Goal: Obtain resource: Download file/media

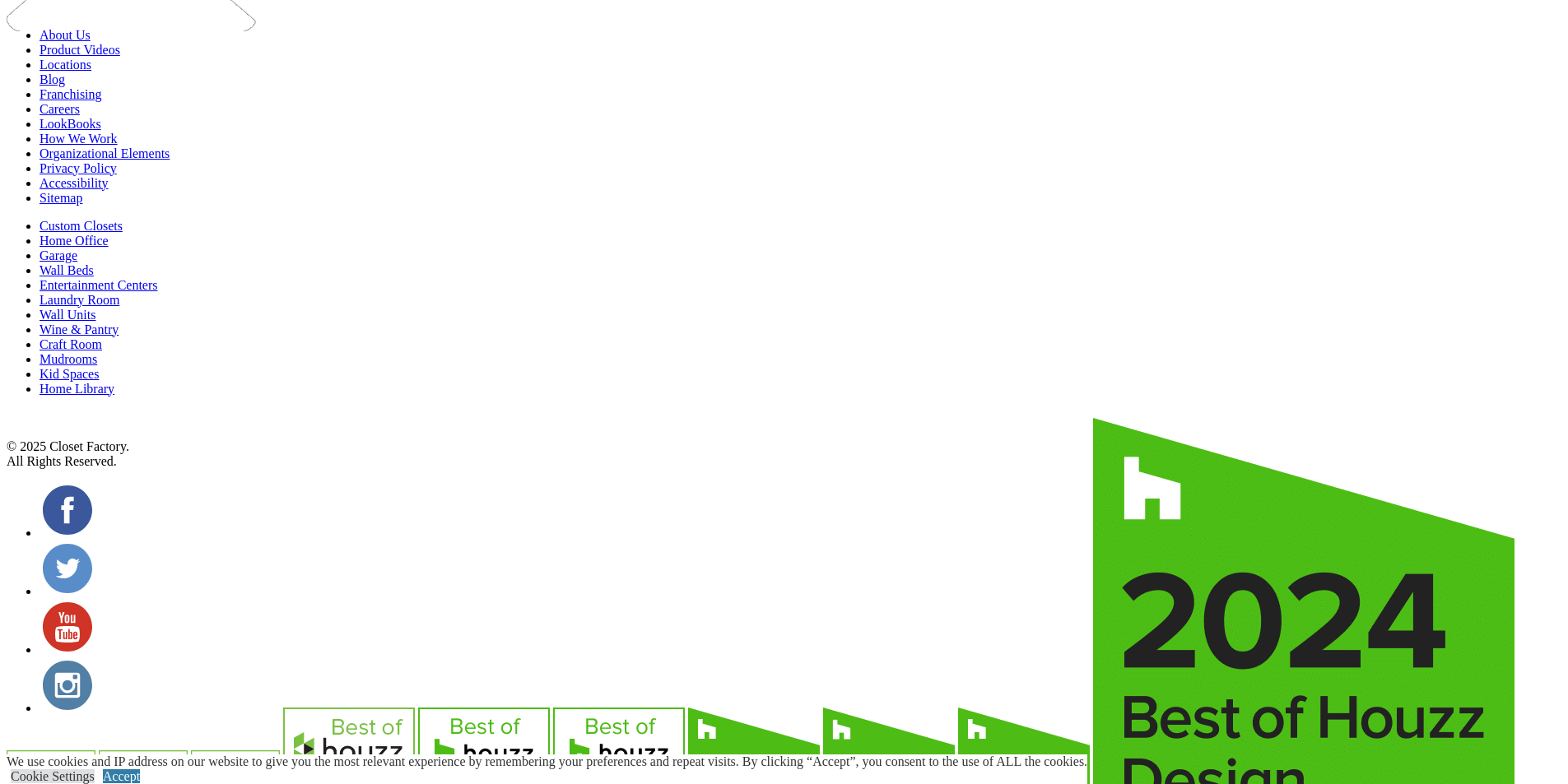
scroll to position [3950, 0]
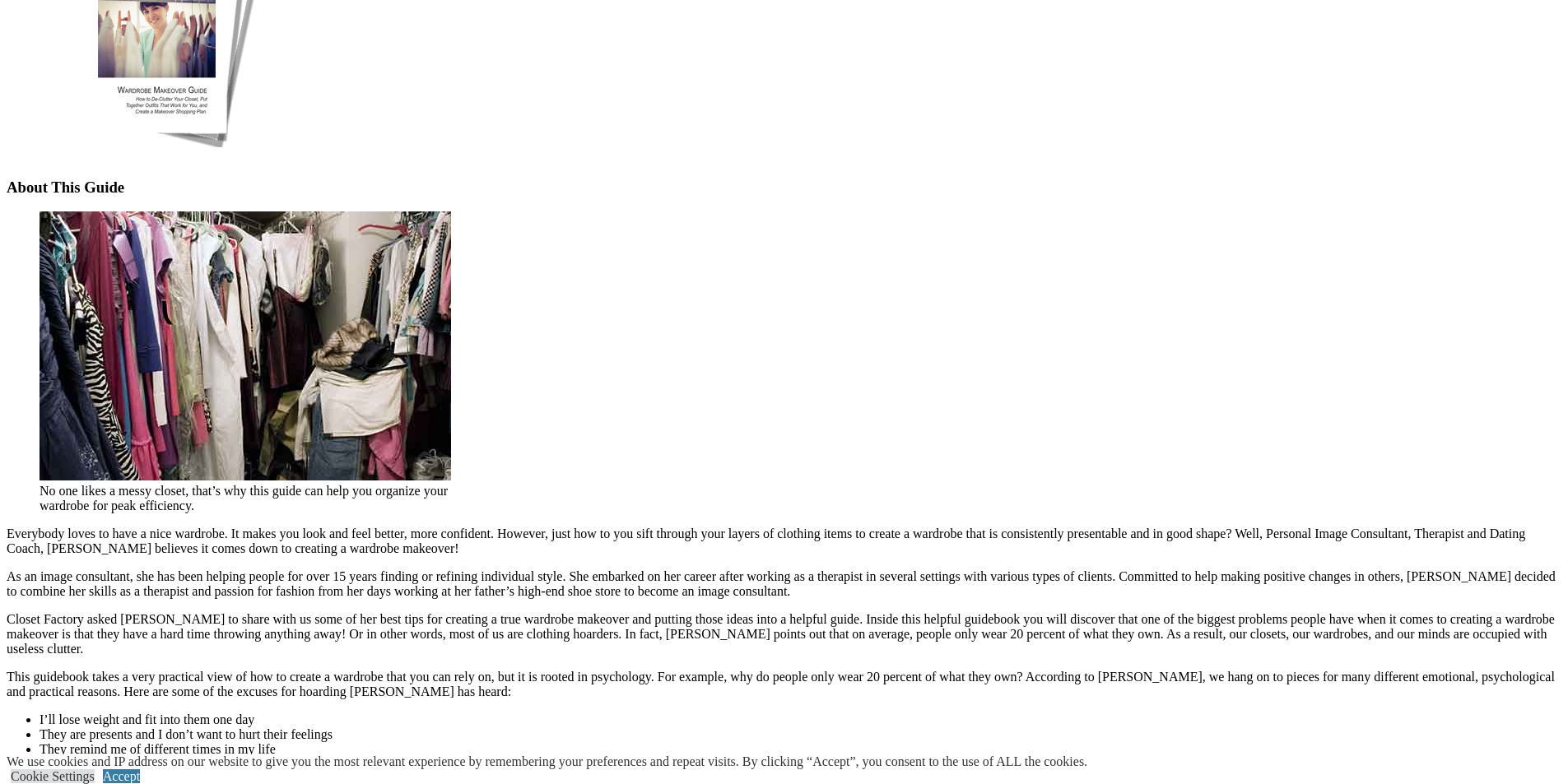
scroll to position [1317, 0]
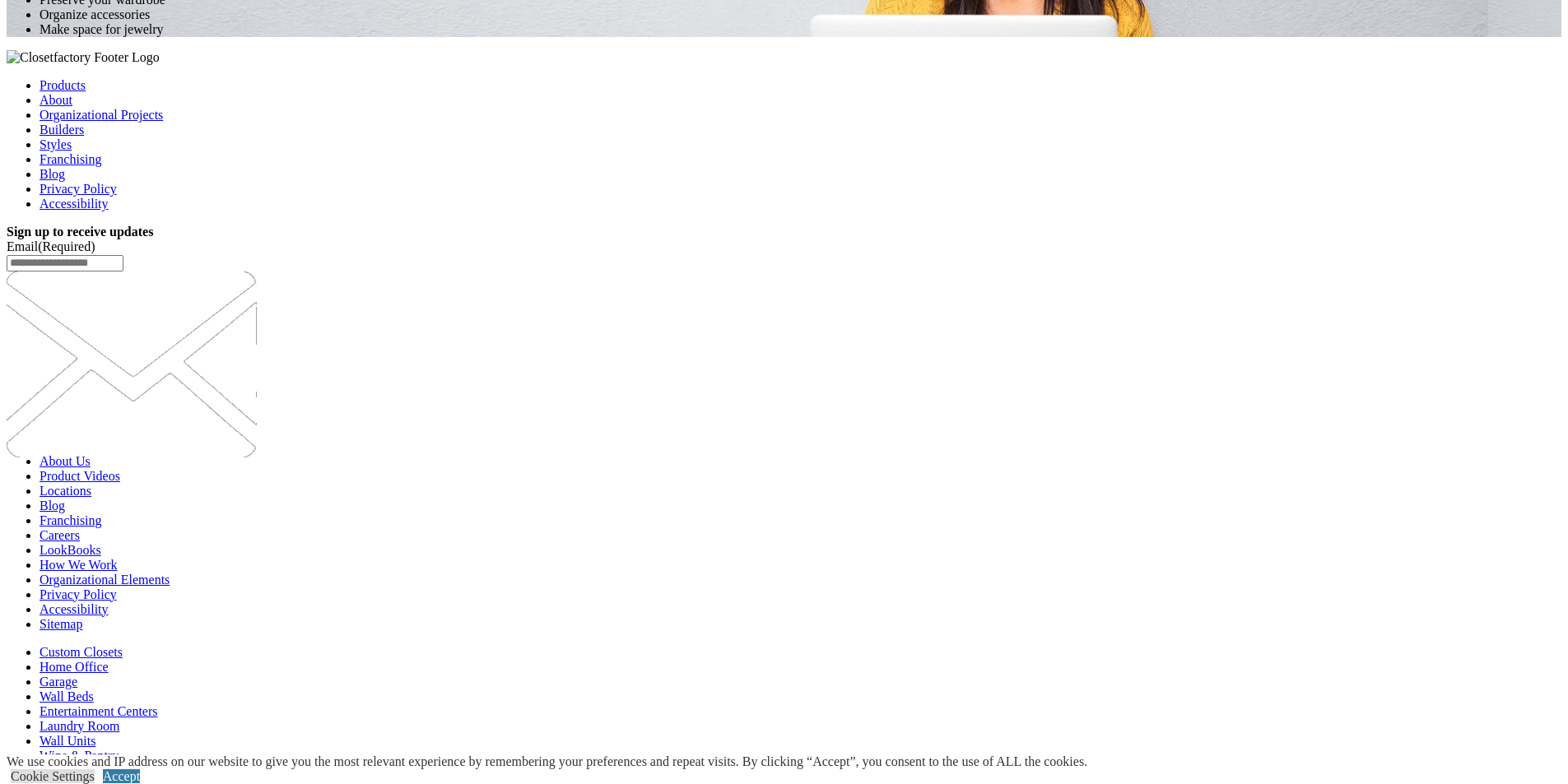
scroll to position [4032, 0]
